Goal: Complete Application Form: Complete application form

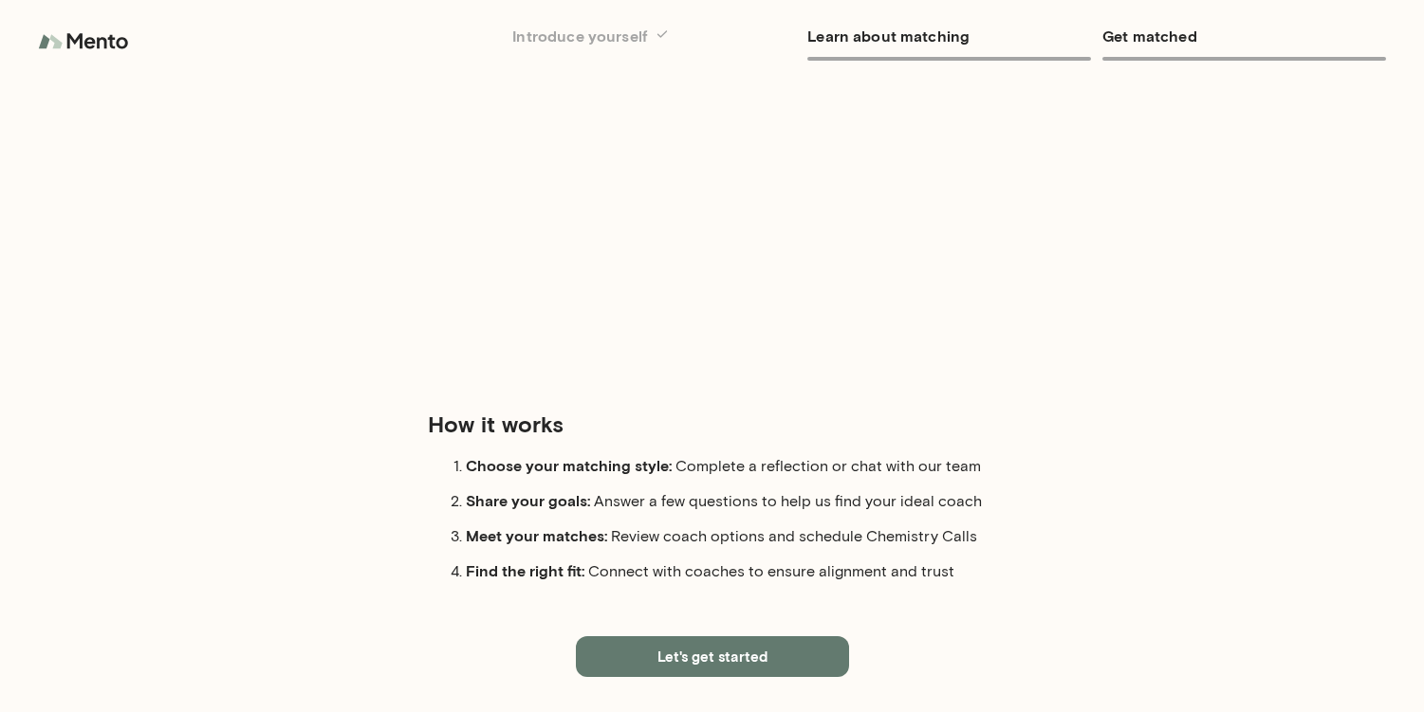
scroll to position [142, 0]
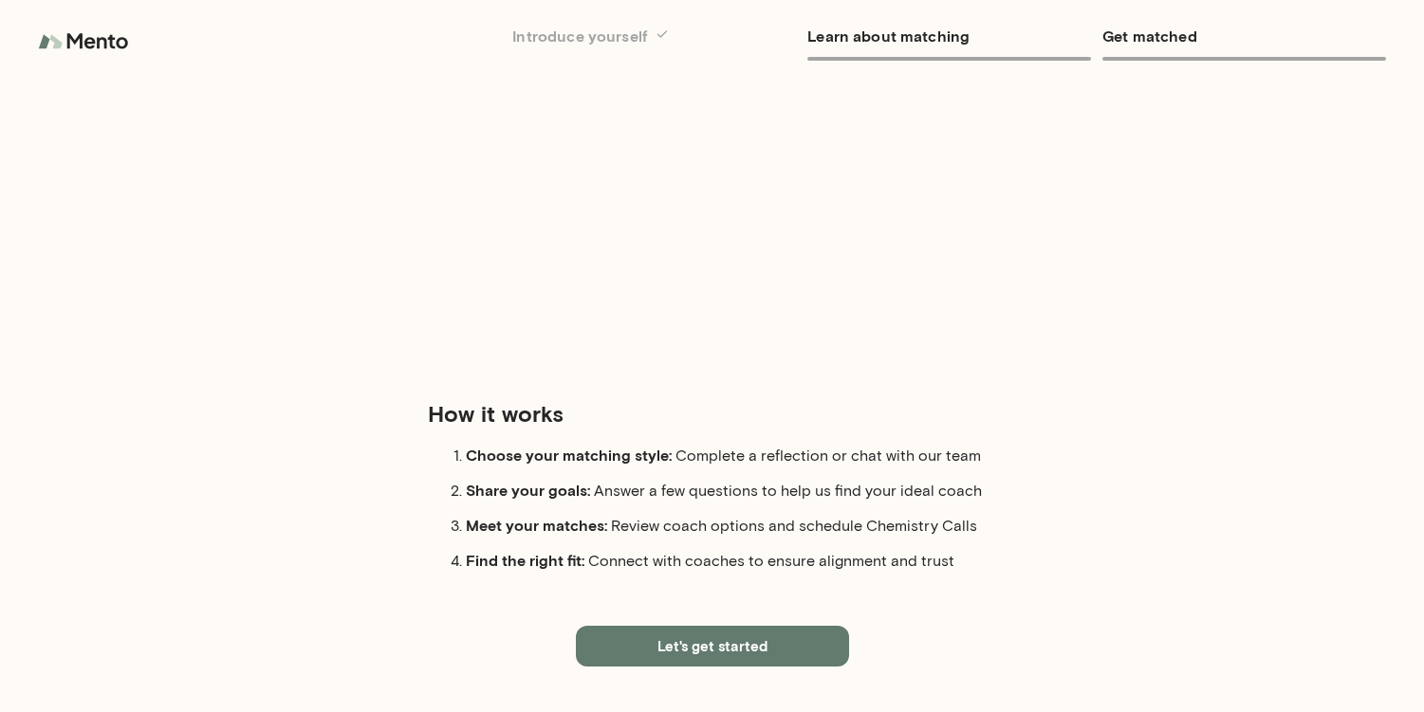
click at [684, 643] on button "Let's get started" at bounding box center [712, 646] width 273 height 40
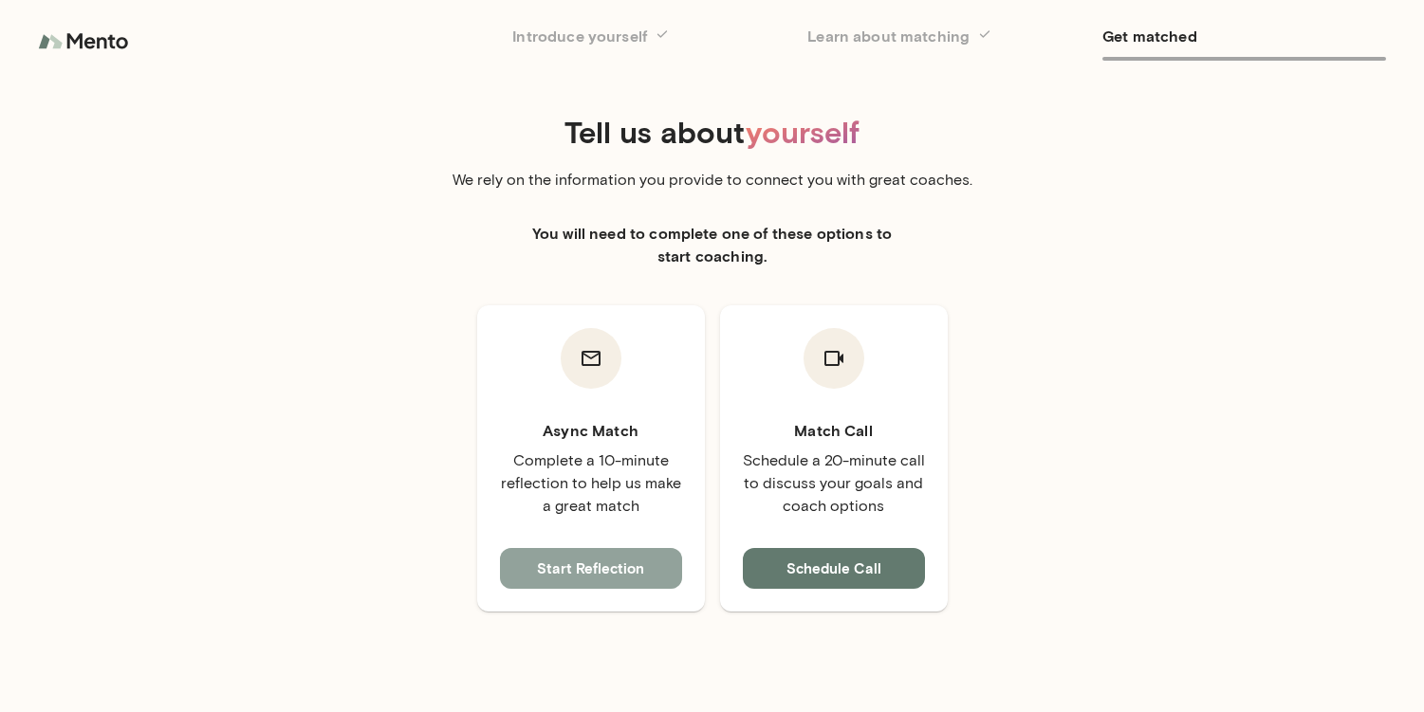
click at [580, 575] on button "Start Reflection" at bounding box center [591, 568] width 182 height 40
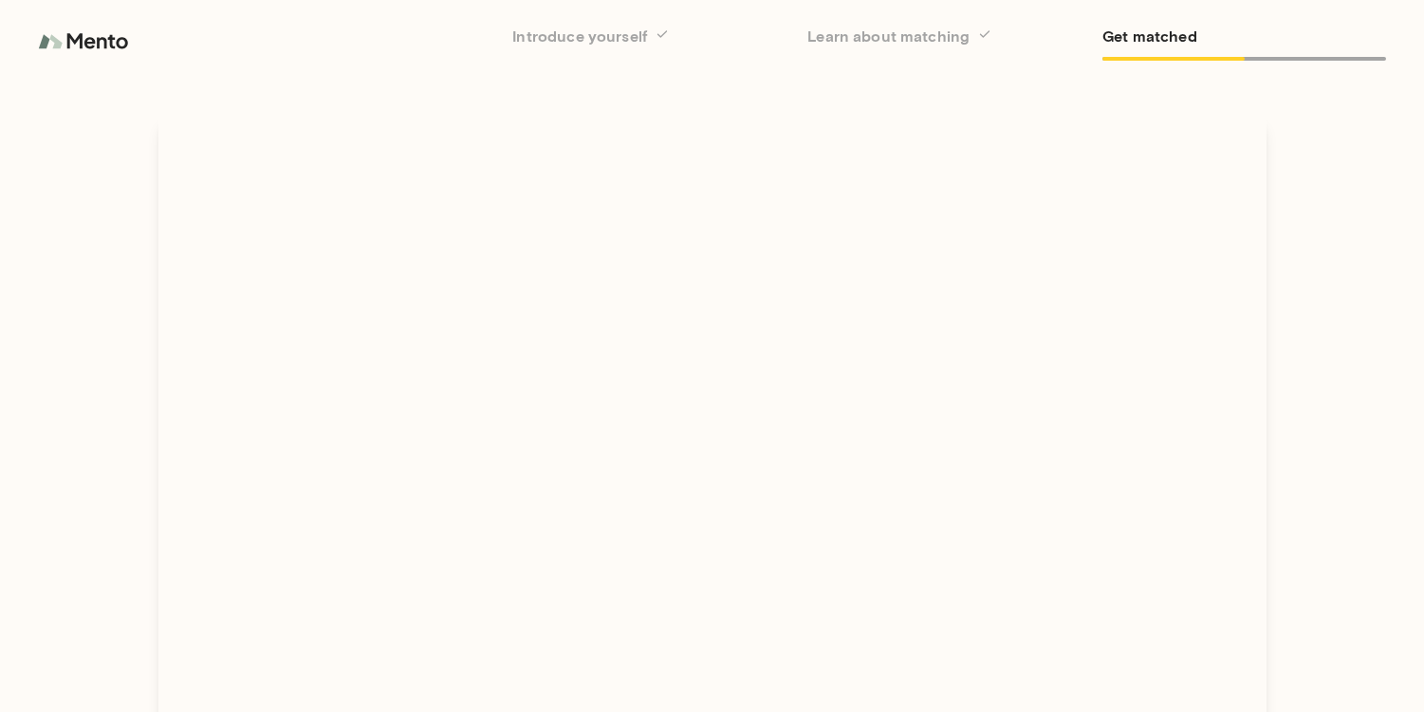
scroll to position [133, 0]
